Goal: Obtain resource: Download file/media

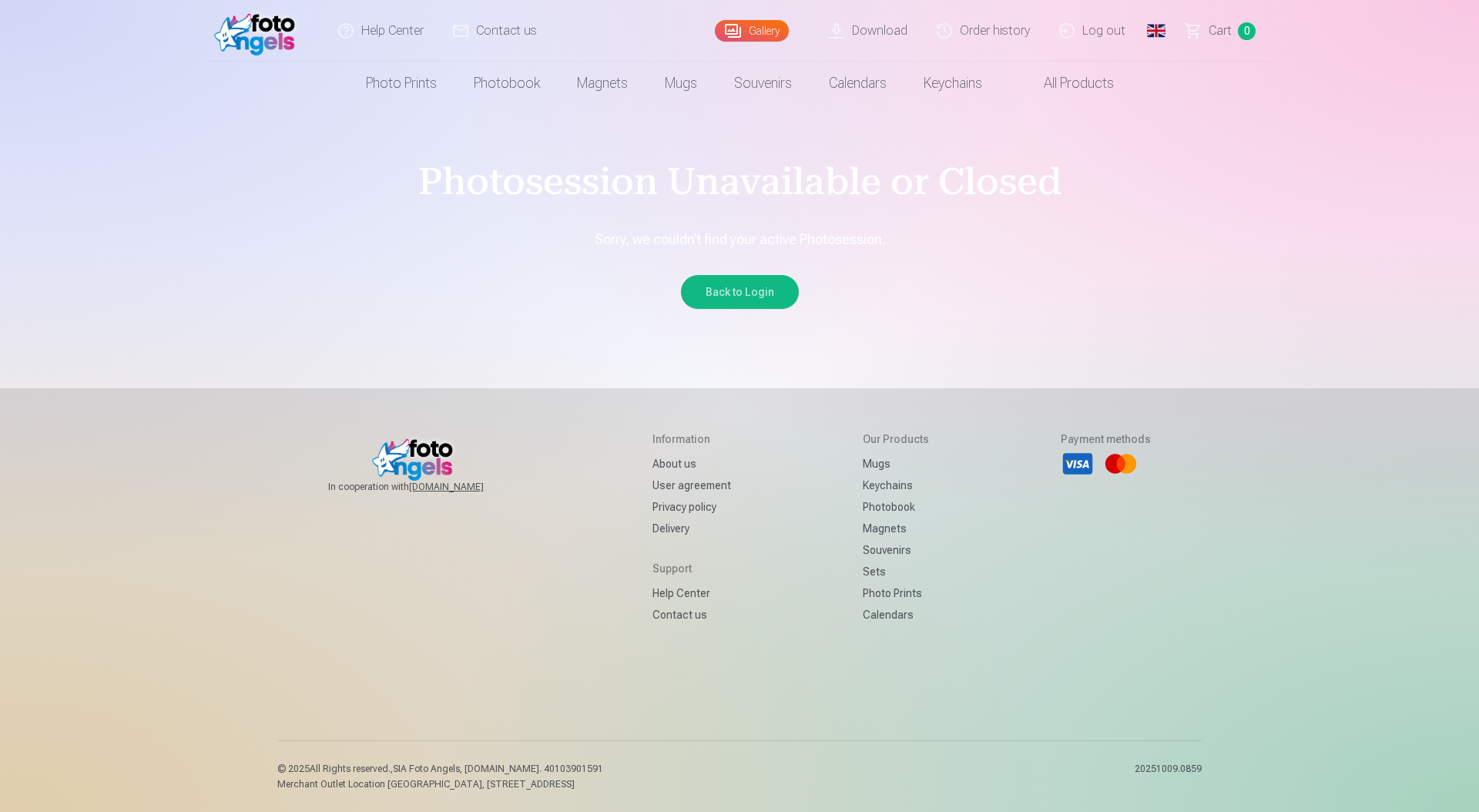
click at [887, 33] on link "Download" at bounding box center [869, 31] width 108 height 62
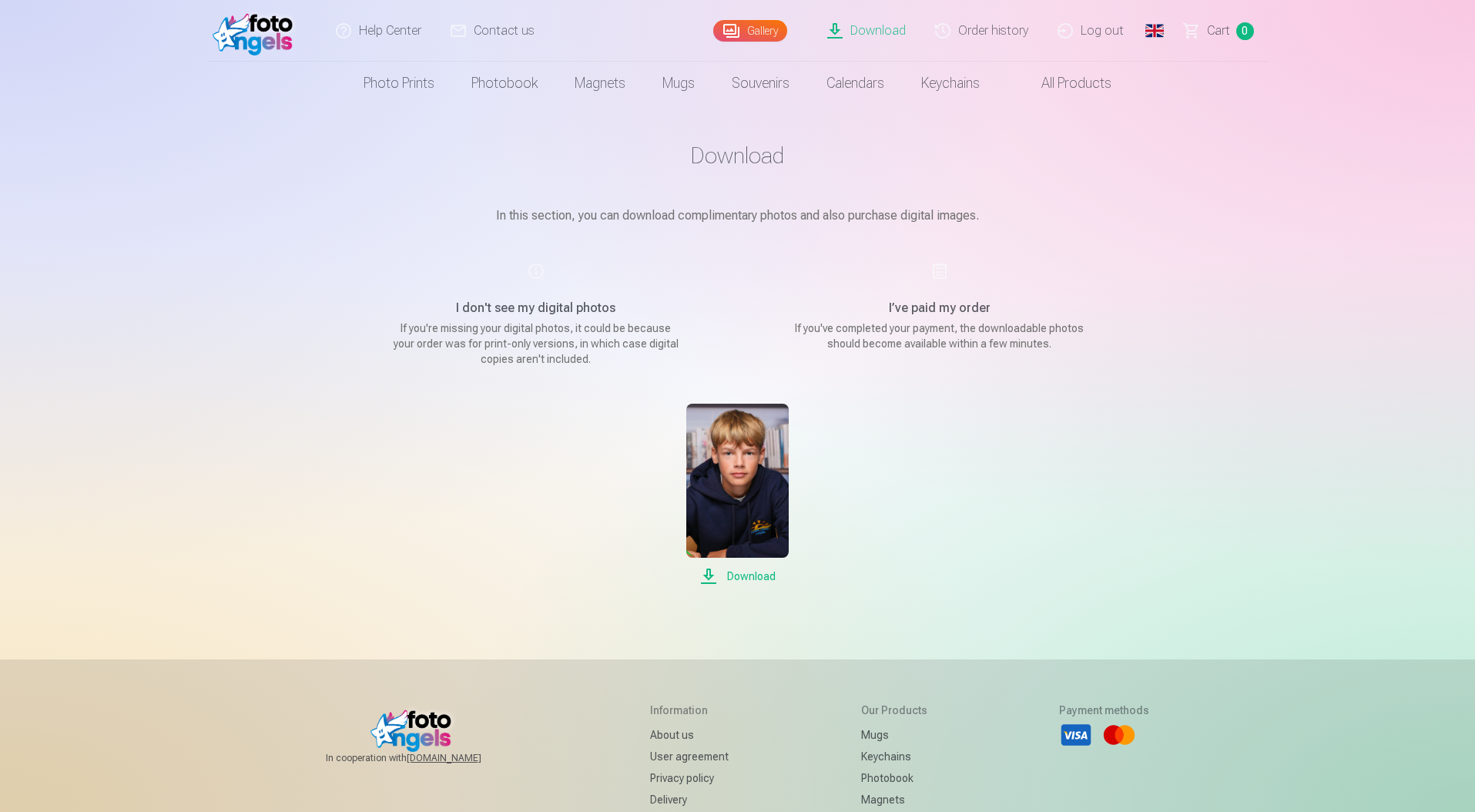
click at [1146, 34] on link "Global" at bounding box center [1155, 31] width 31 height 62
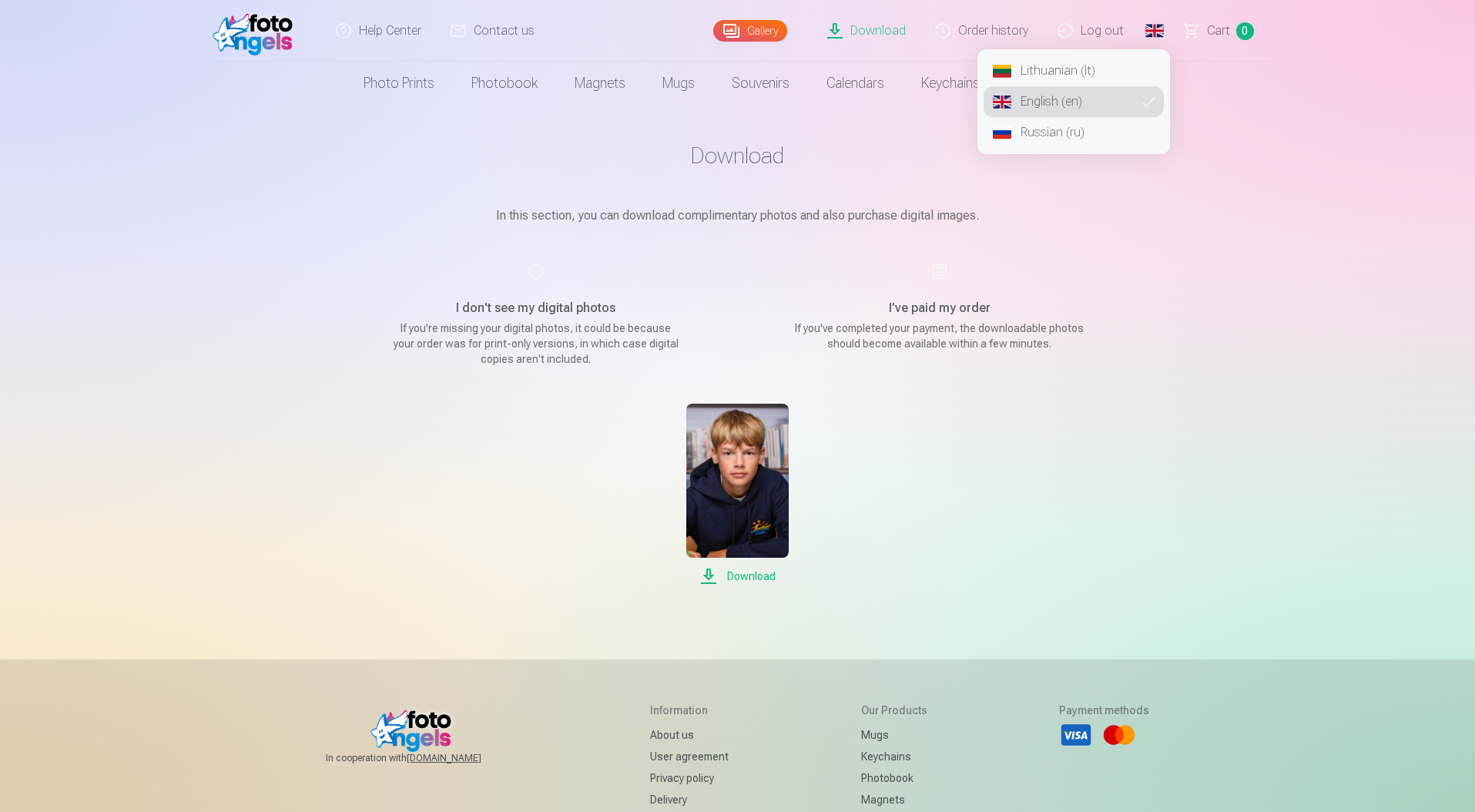
click at [1030, 70] on link "Lithuanian (lt)" at bounding box center [1073, 71] width 180 height 31
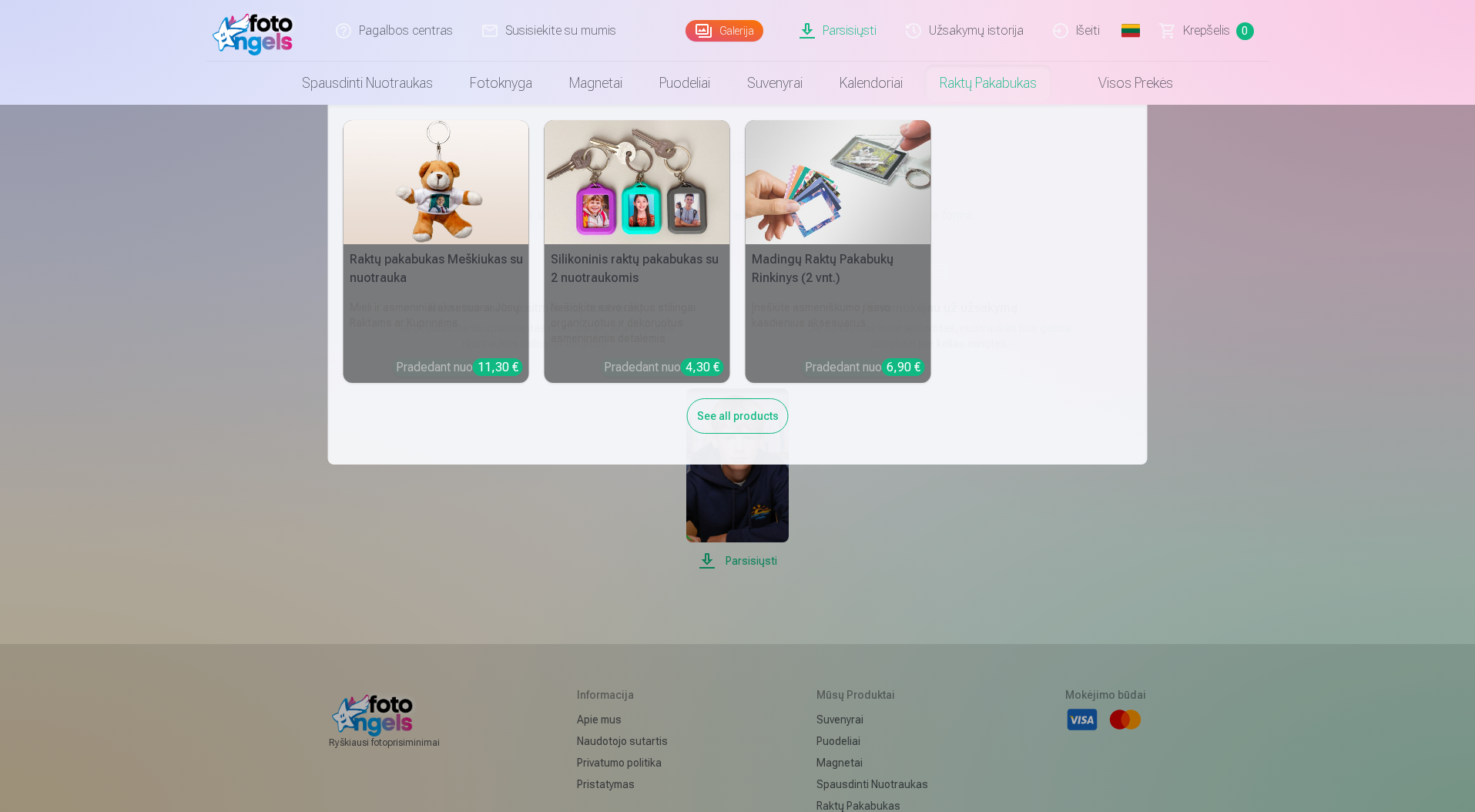
click at [1231, 373] on nav "Raktų pakabukas Meškiukas su nuotrauka Mieli ir asmeniniai aksesuarai Jūsų Rakt…" at bounding box center [738, 284] width 1475 height 359
